Goal: Task Accomplishment & Management: Complete application form

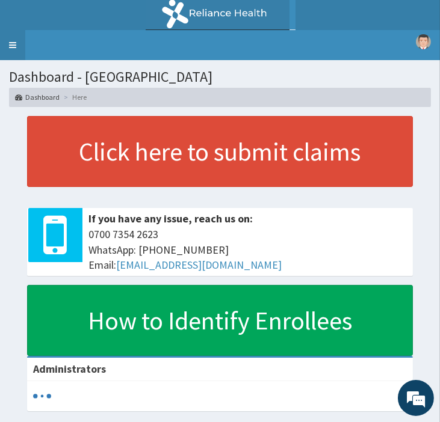
click at [13, 43] on link "Toggle navigation" at bounding box center [12, 45] width 25 height 30
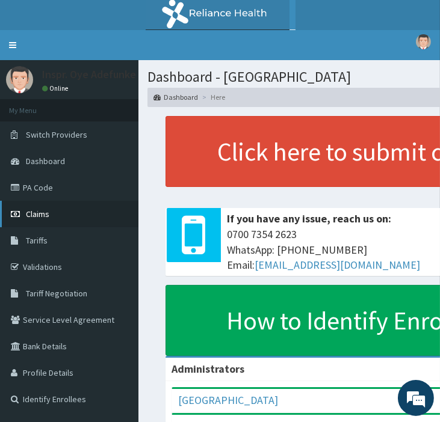
click at [23, 214] on link "Claims" at bounding box center [69, 214] width 138 height 26
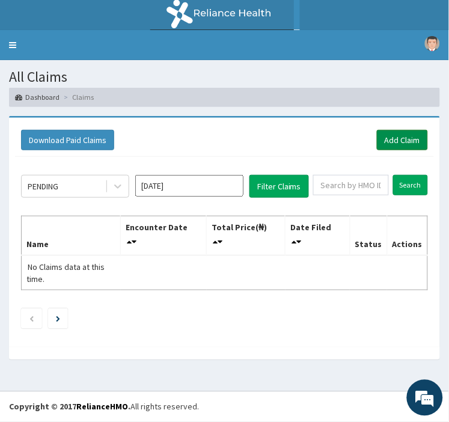
click at [405, 138] on link "Add Claim" at bounding box center [402, 140] width 51 height 20
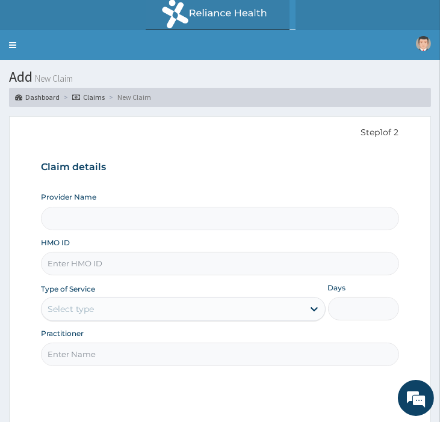
type input "Police Cottage Hospital"
click at [88, 262] on input "HMO ID" at bounding box center [219, 263] width 357 height 23
click at [167, 267] on input "EKI/10003/A" at bounding box center [219, 263] width 357 height 23
type input "EKI/10003/A"
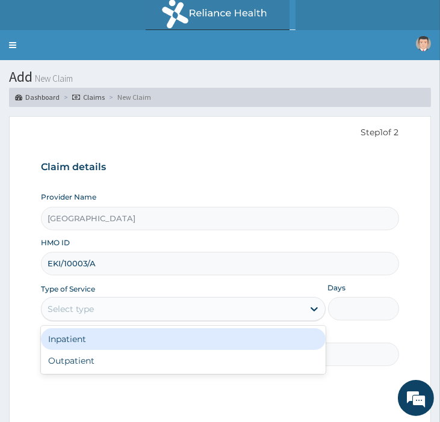
click at [97, 359] on div "Outpatient" at bounding box center [183, 361] width 284 height 22
type input "1"
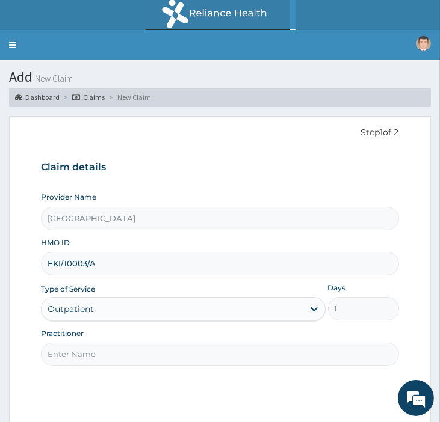
click at [191, 357] on input "Practitioner" at bounding box center [219, 354] width 357 height 23
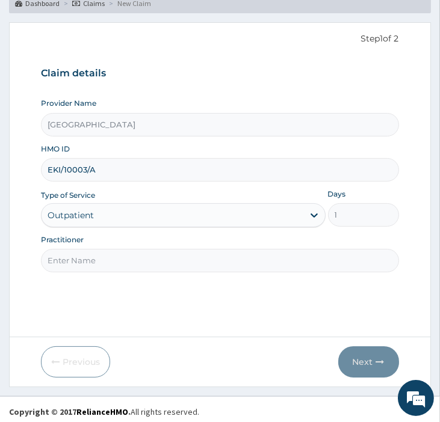
scroll to position [99, 0]
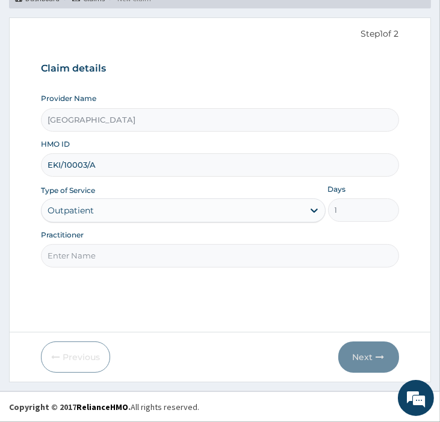
click at [147, 256] on input "Practitioner" at bounding box center [219, 255] width 357 height 23
click at [175, 251] on input "Practitioner" at bounding box center [219, 255] width 357 height 23
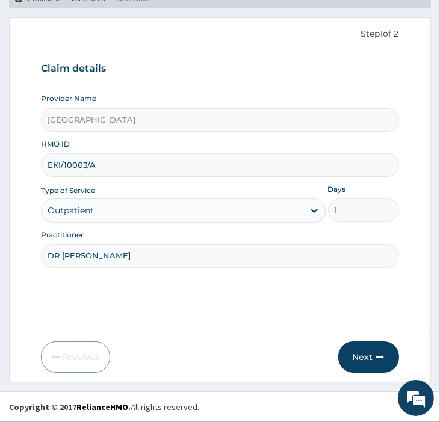
type input "DR OGUNGBIRE"
click at [367, 350] on button "Next" at bounding box center [368, 357] width 61 height 31
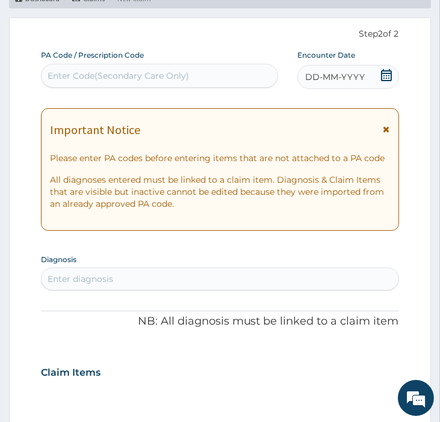
click at [386, 75] on icon at bounding box center [386, 75] width 12 height 12
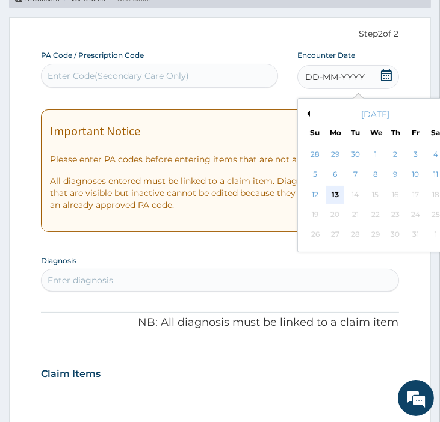
click at [335, 191] on div "13" at bounding box center [335, 195] width 18 height 18
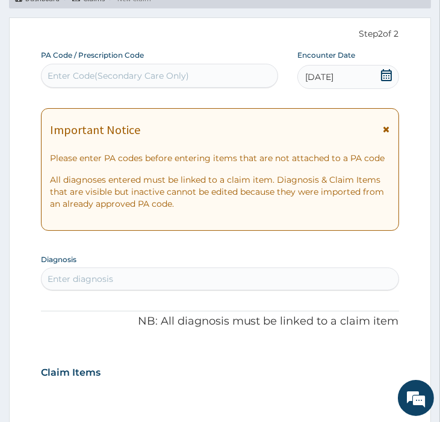
click at [389, 127] on icon at bounding box center [386, 129] width 7 height 8
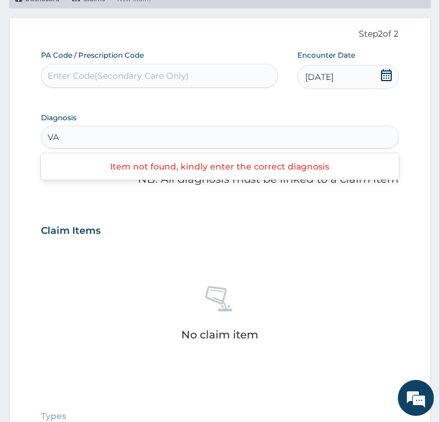
type input "V"
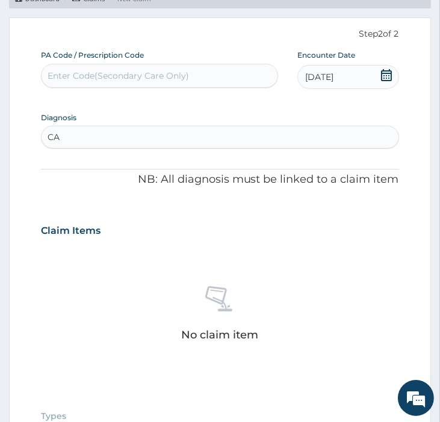
type input "CAT"
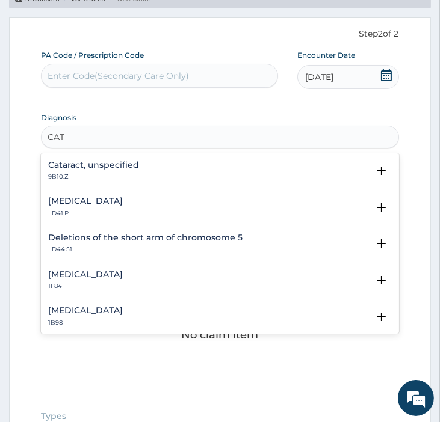
click at [106, 165] on h4 "Cataract, unspecified" at bounding box center [93, 165] width 91 height 9
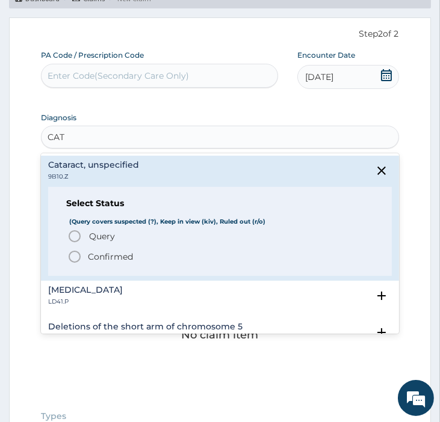
click at [75, 262] on circle "status option filled" at bounding box center [74, 256] width 11 height 11
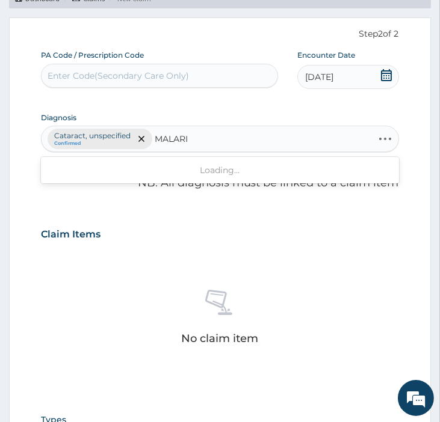
type input "MALARIA"
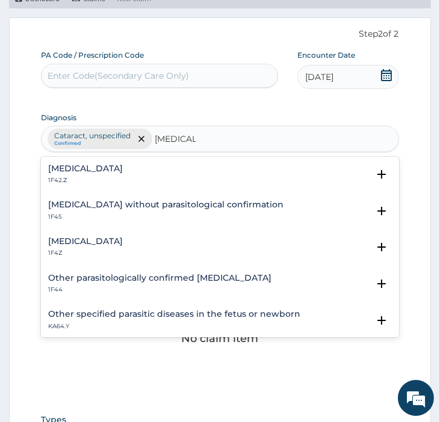
click at [123, 247] on div "Malaria, unspecified 1F4Z" at bounding box center [85, 247] width 75 height 21
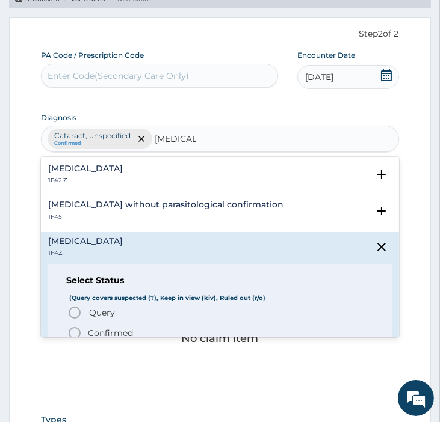
click at [76, 331] on icon "status option filled" at bounding box center [74, 333] width 14 height 14
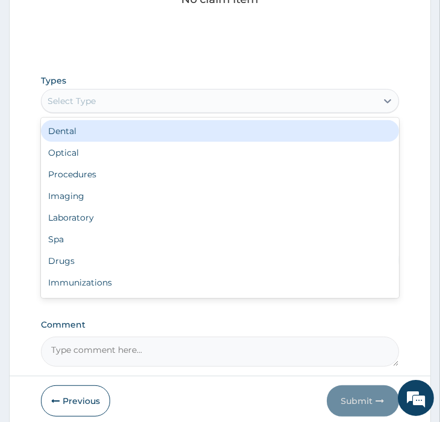
scroll to position [40, 0]
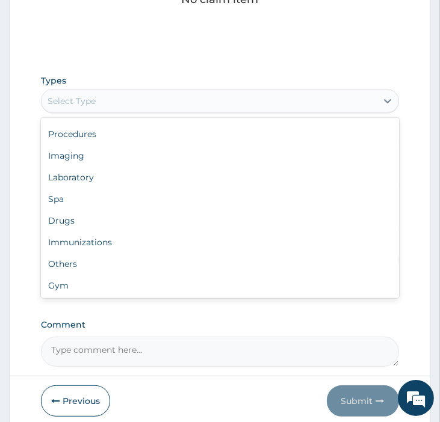
click at [94, 132] on div "Procedures" at bounding box center [219, 134] width 357 height 22
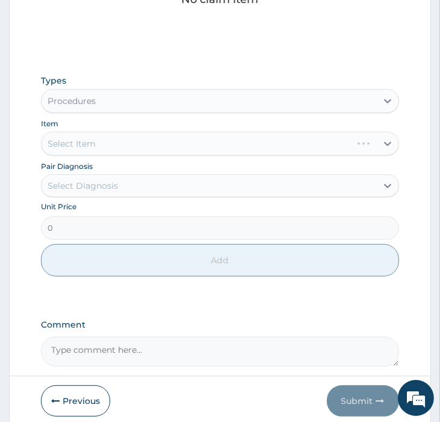
click at [182, 147] on div "Select Item" at bounding box center [219, 144] width 357 height 24
click at [76, 146] on div "Select Item" at bounding box center [219, 144] width 357 height 24
click at [134, 147] on div "Select Item" at bounding box center [219, 144] width 357 height 24
click at [135, 147] on div "Select Item" at bounding box center [219, 144] width 357 height 24
click at [137, 145] on div "Select Item" at bounding box center [219, 144] width 357 height 24
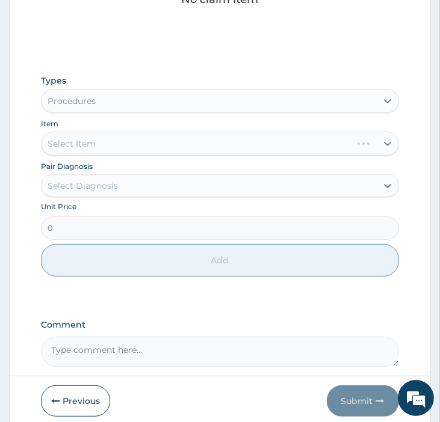
click at [146, 143] on div "Select Item" at bounding box center [219, 144] width 357 height 24
click at [169, 147] on div "Select Item" at bounding box center [219, 144] width 357 height 24
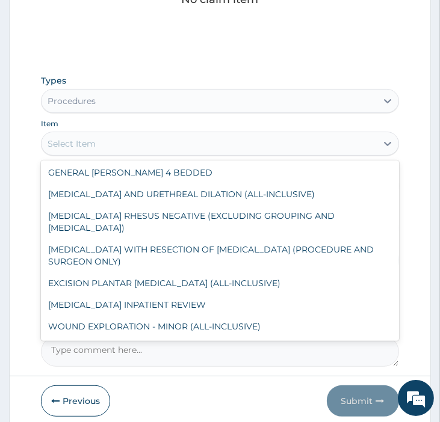
scroll to position [328, 0]
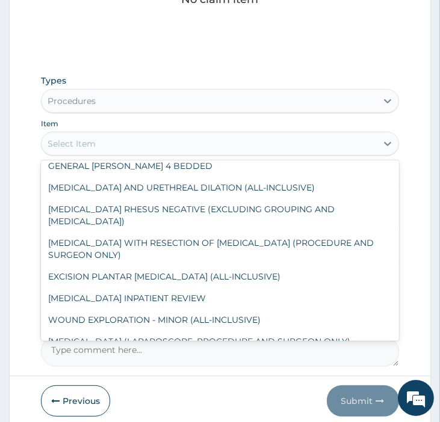
type input "S"
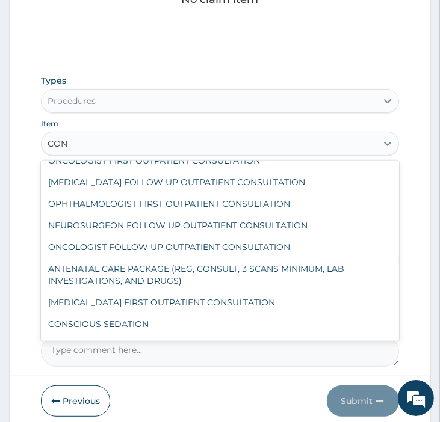
scroll to position [0, 0]
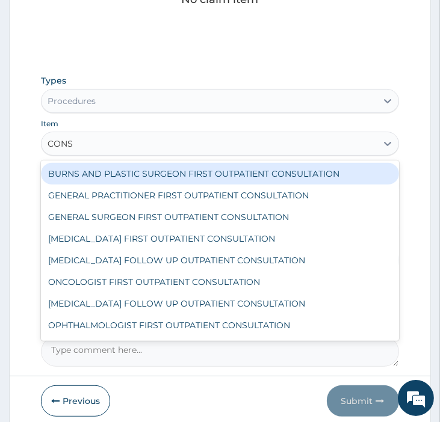
type input "CONSU"
click at [309, 194] on div "GENERAL PRACTITIONER FIRST OUTPATIENT CONSULTATION" at bounding box center [219, 196] width 357 height 22
type input "3750"
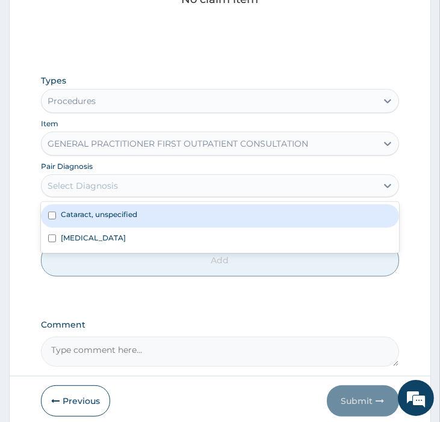
click at [52, 217] on input "checkbox" at bounding box center [52, 216] width 8 height 8
checkbox input "true"
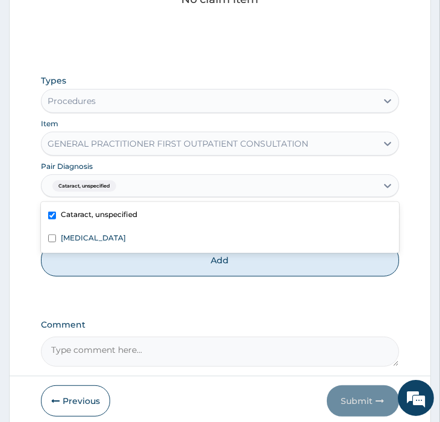
click at [52, 238] on input "checkbox" at bounding box center [52, 239] width 8 height 8
checkbox input "true"
click at [220, 257] on button "Add" at bounding box center [219, 260] width 357 height 32
type input "0"
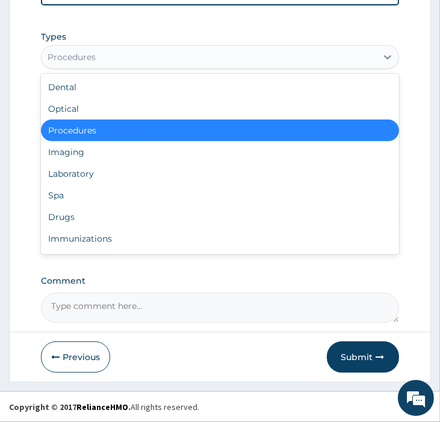
click at [85, 206] on div "Spa" at bounding box center [219, 196] width 357 height 22
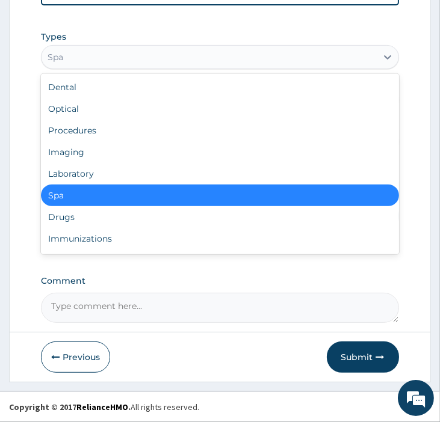
click at [60, 226] on div "Drugs" at bounding box center [219, 217] width 357 height 22
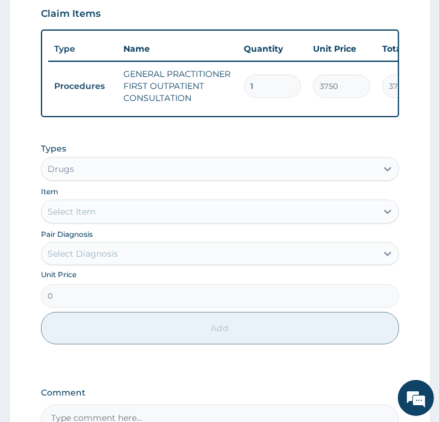
scroll to position [440, 0]
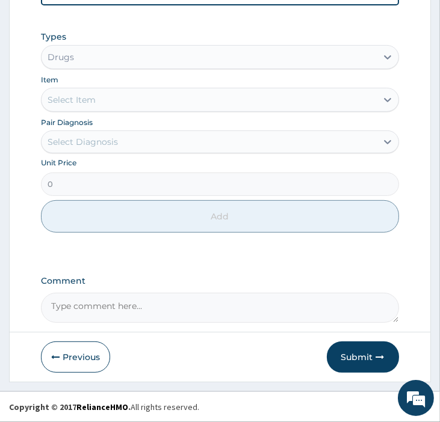
paste input "complains of pain in the left ear"
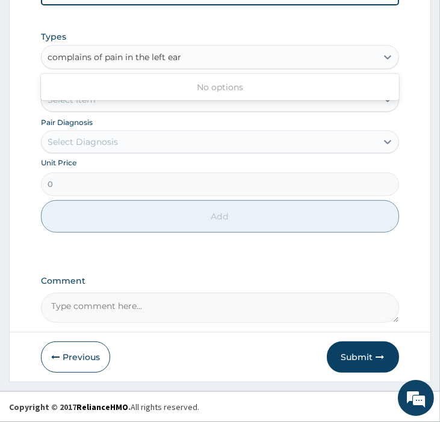
type input "complains of pain in the left ear"
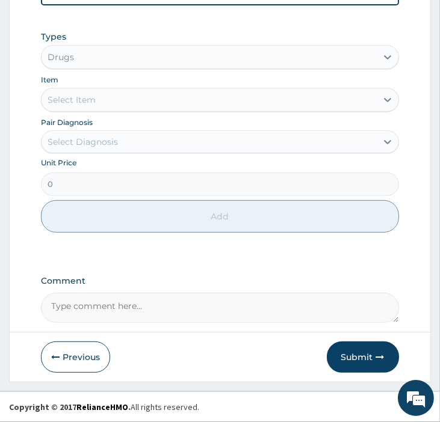
paste textarea "complains of pain in the left ear"
type textarea "complains of pain in the left ear"
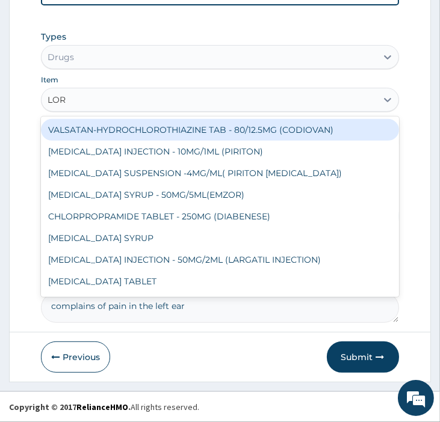
type input "LORA"
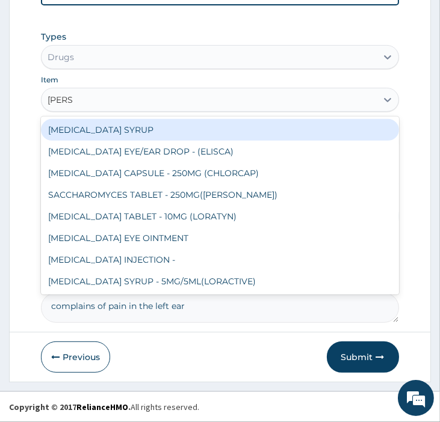
click at [215, 215] on div "LORATADINE TABLET - 10MG (LORATYN)" at bounding box center [219, 217] width 357 height 22
type input "102.9"
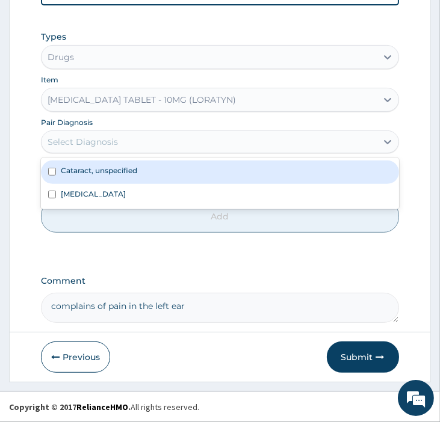
click at [54, 175] on input "checkbox" at bounding box center [52, 172] width 8 height 8
checkbox input "true"
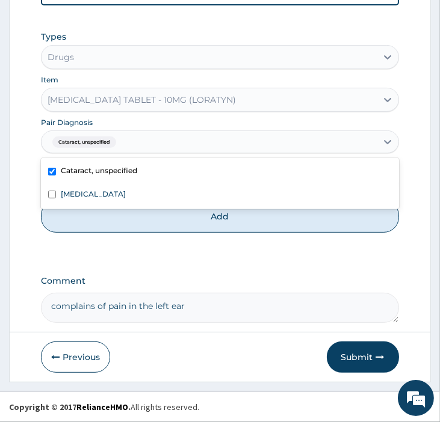
click at [51, 193] on input "checkbox" at bounding box center [52, 195] width 8 height 8
checkbox input "true"
click at [223, 218] on button "Add" at bounding box center [219, 216] width 357 height 32
type input "0"
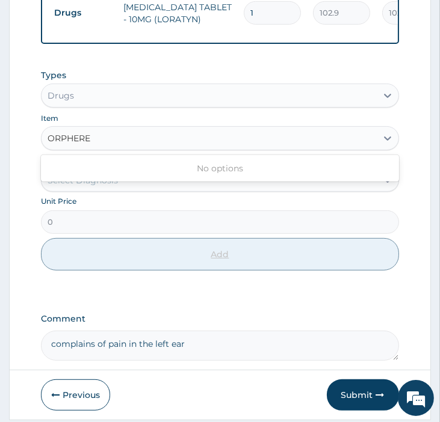
type input "ORPHERE"
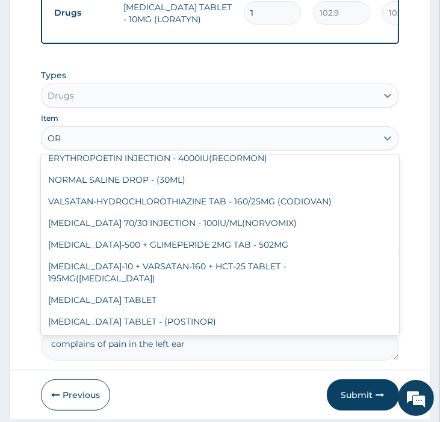
scroll to position [0, 0]
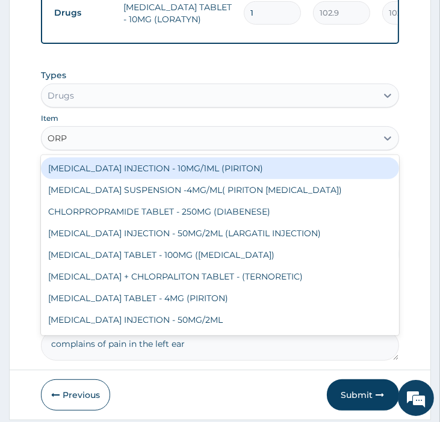
type input "ORPH"
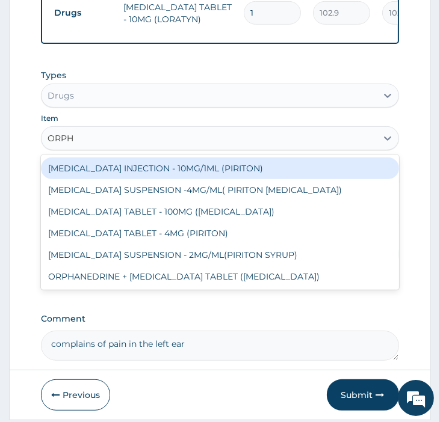
click at [267, 221] on div "ORPHENADRINE CITRATE TABLET - 100MG (NORFLEX)" at bounding box center [219, 212] width 357 height 22
type input "176.4"
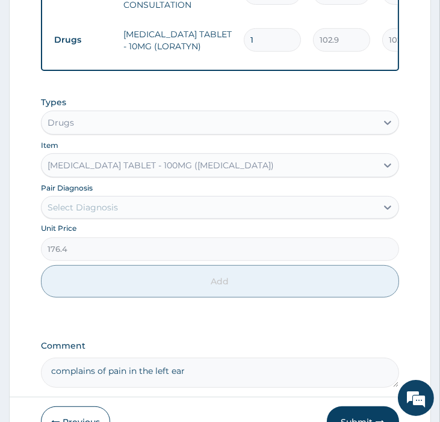
scroll to position [486, 0]
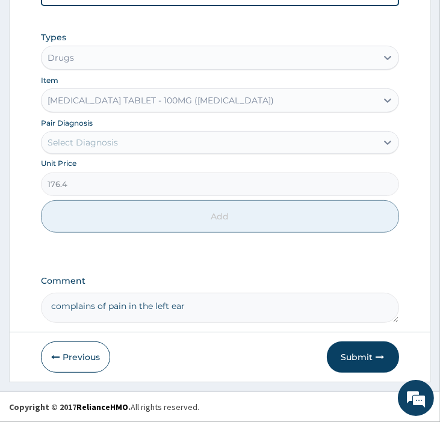
click at [221, 310] on textarea "complains of pain in the left ear" at bounding box center [219, 308] width 357 height 30
type textarea "c"
paste textarea "catarrh there is associated hx of headache"
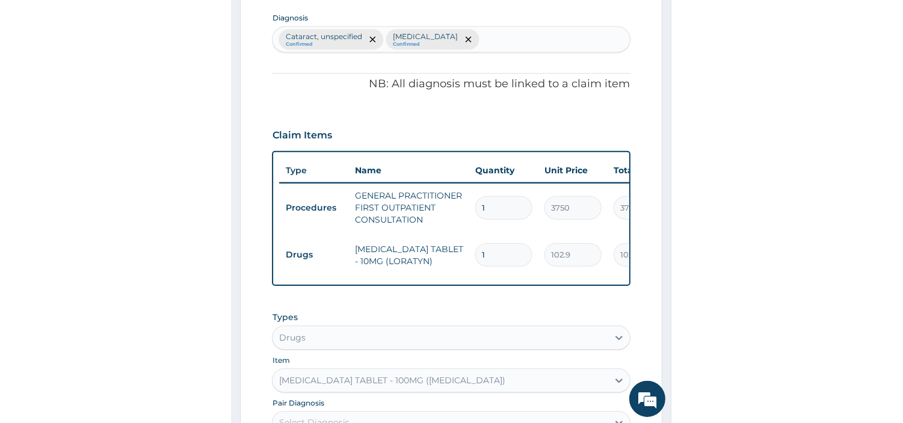
scroll to position [191, 0]
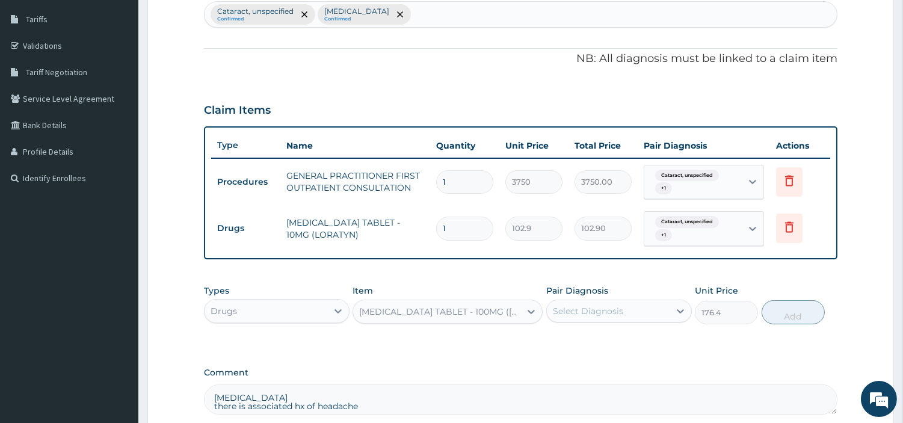
type textarea "catarrh there is associated hx of headache"
click at [439, 175] on input "1" at bounding box center [464, 181] width 57 height 23
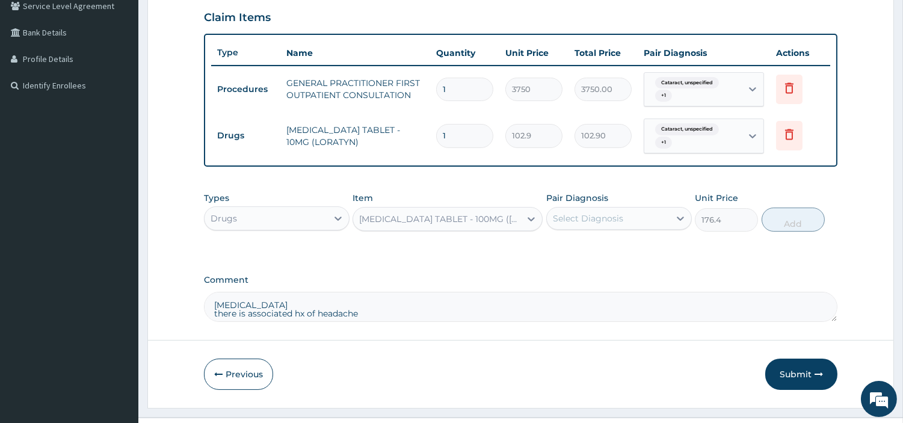
scroll to position [308, 0]
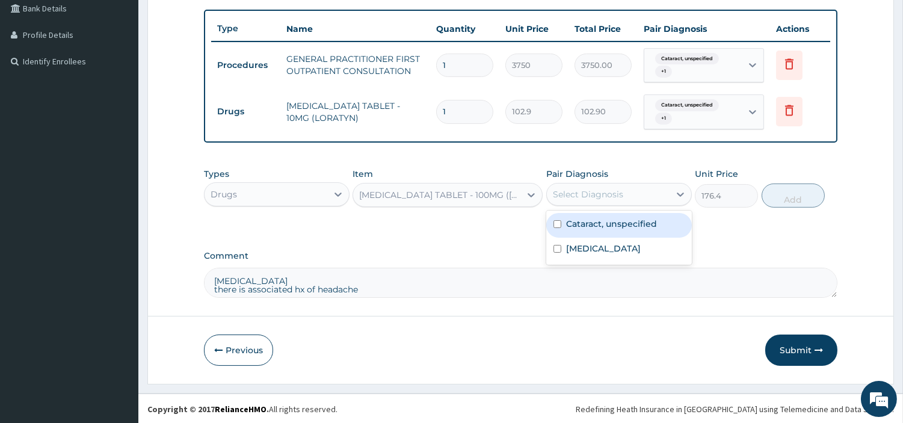
click at [439, 223] on input "checkbox" at bounding box center [557, 224] width 8 height 8
checkbox input "true"
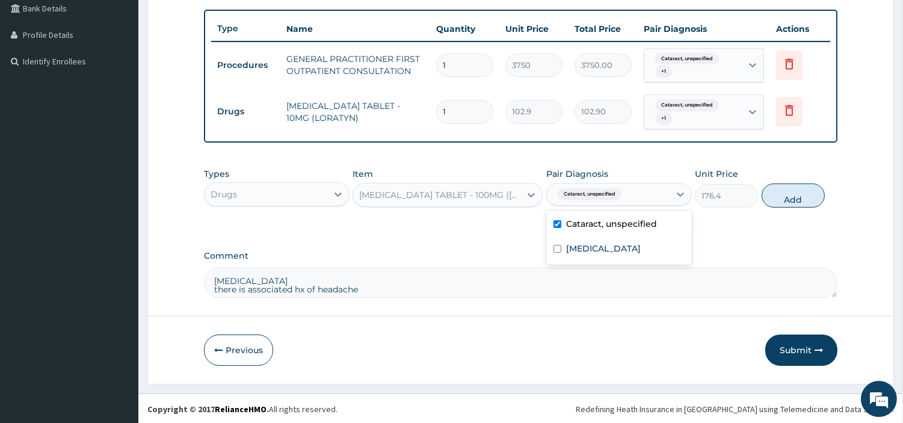
click at [439, 247] on input "checkbox" at bounding box center [557, 249] width 8 height 8
checkbox input "true"
click at [439, 194] on button "Add" at bounding box center [793, 195] width 63 height 24
type input "0"
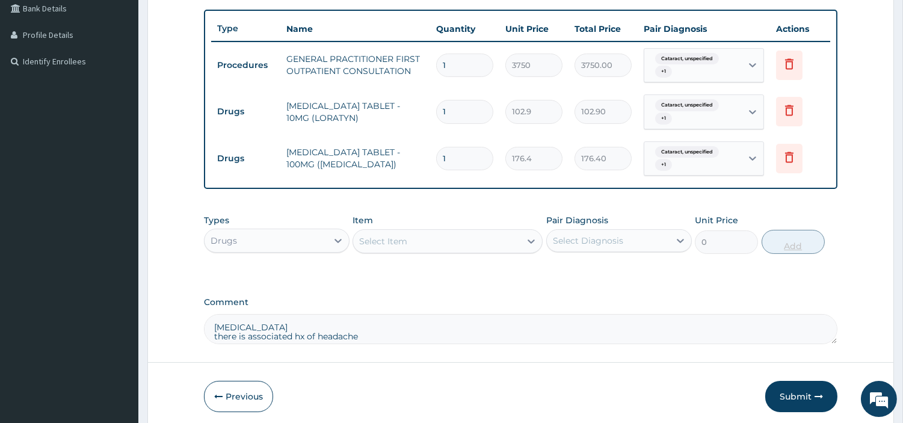
type input "10"
type input "1764.00"
type input "10"
click at [439, 105] on input "1" at bounding box center [464, 111] width 57 height 23
type input "10"
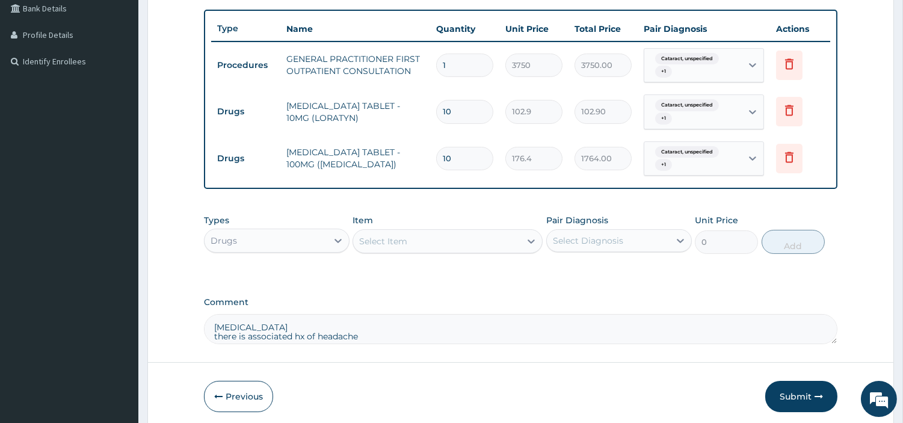
type input "1029.00"
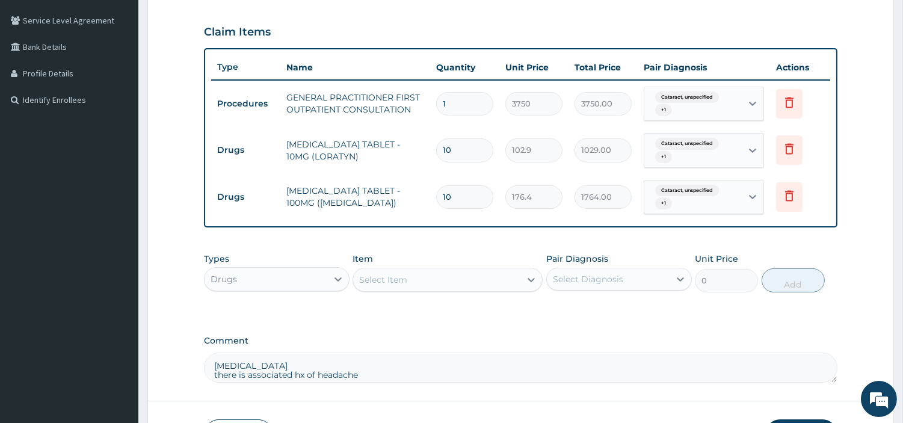
scroll to position [355, 0]
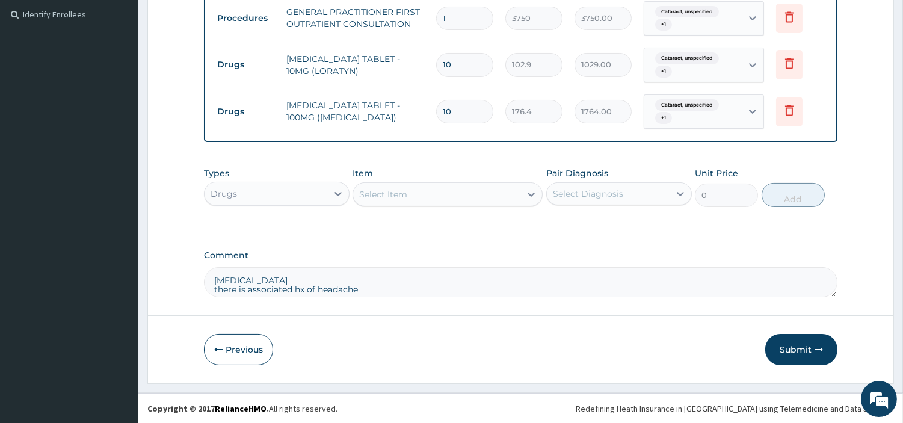
type input "1"
type input "102.90"
type input "0.00"
type input "5"
type input "514.50"
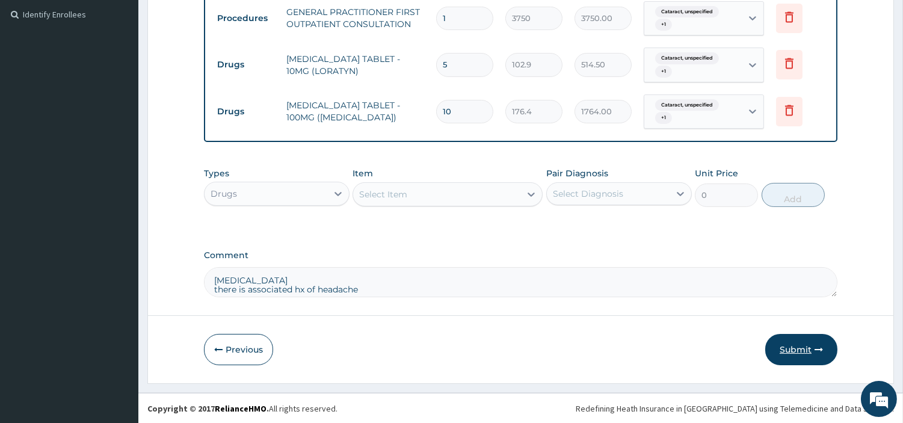
click at [439, 351] on button "Submit" at bounding box center [801, 349] width 72 height 31
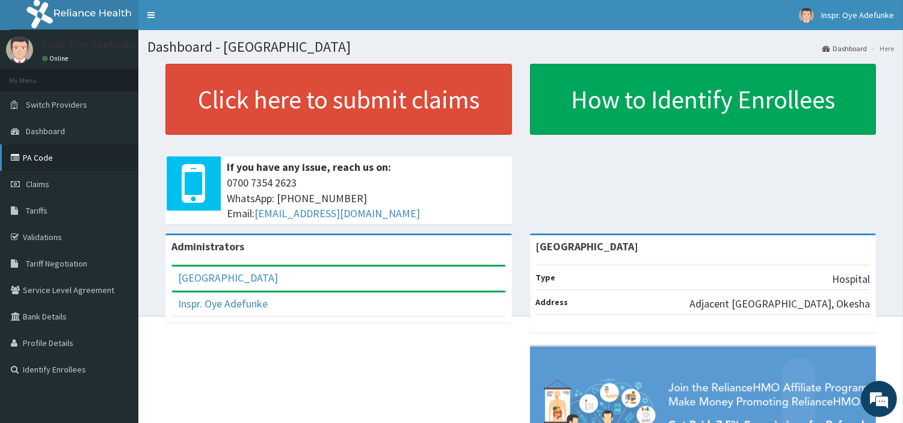
click at [14, 144] on link "PA Code" at bounding box center [69, 157] width 138 height 26
